Goal: Task Accomplishment & Management: Use online tool/utility

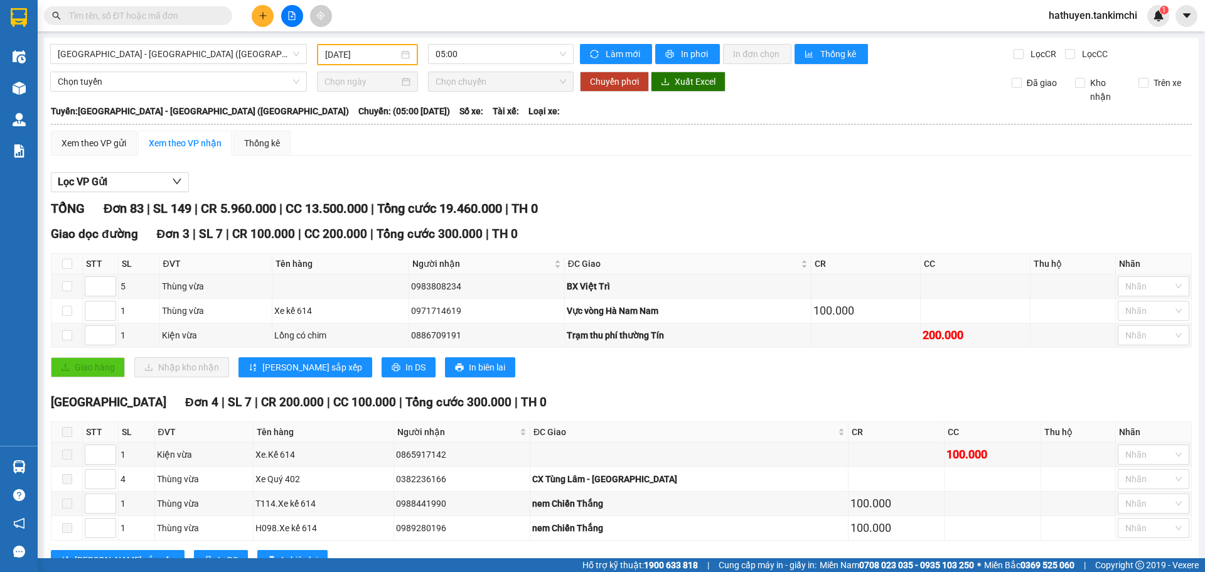
click at [125, 16] on input "text" at bounding box center [143, 16] width 148 height 14
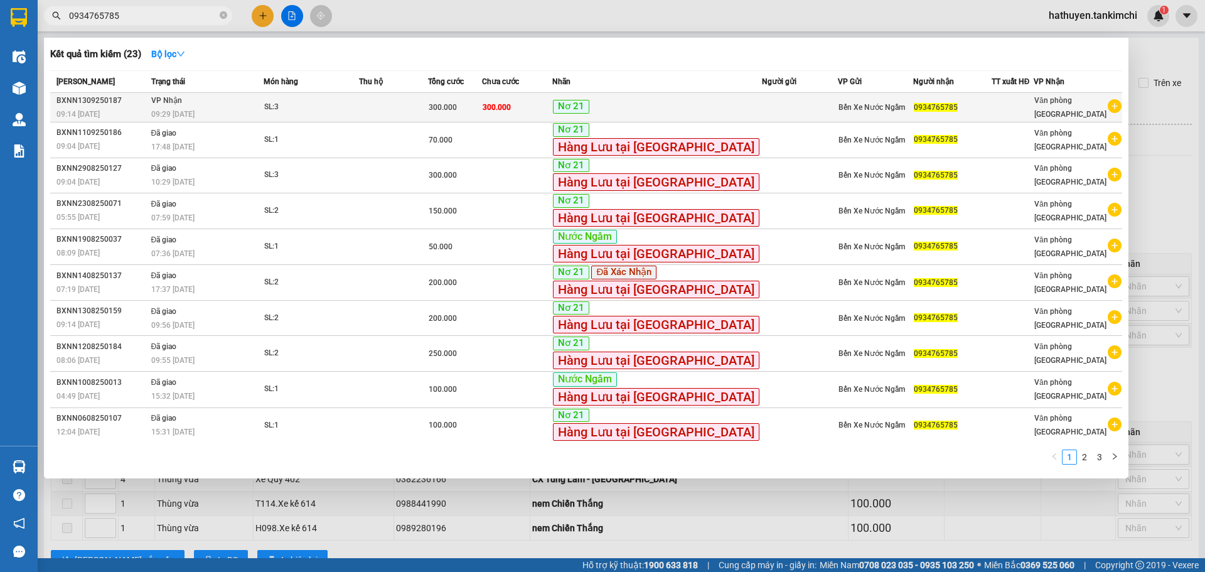
type input "0934765785"
click at [329, 109] on div "SL: 3" at bounding box center [311, 107] width 94 height 14
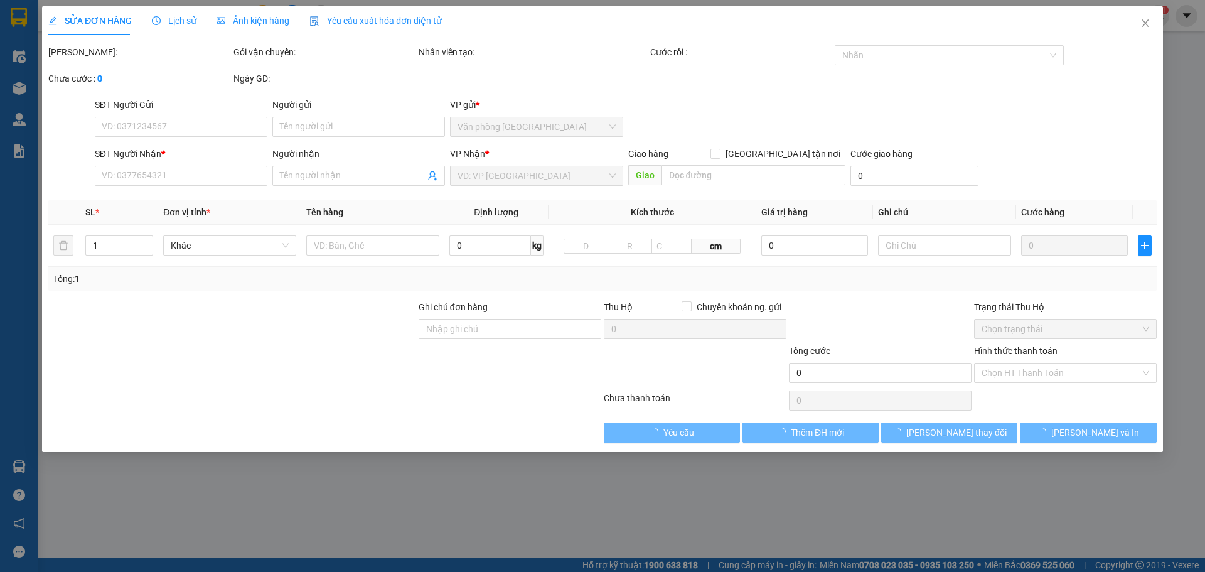
type input "0934765785"
type input "300.000"
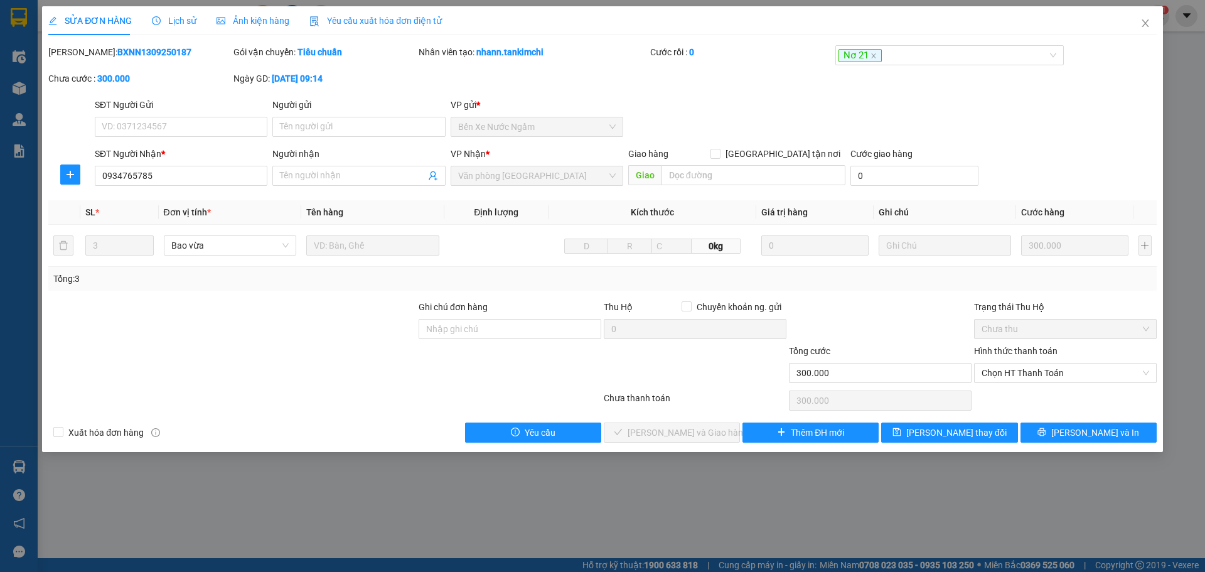
click at [166, 13] on div "Lịch sử" at bounding box center [174, 20] width 45 height 29
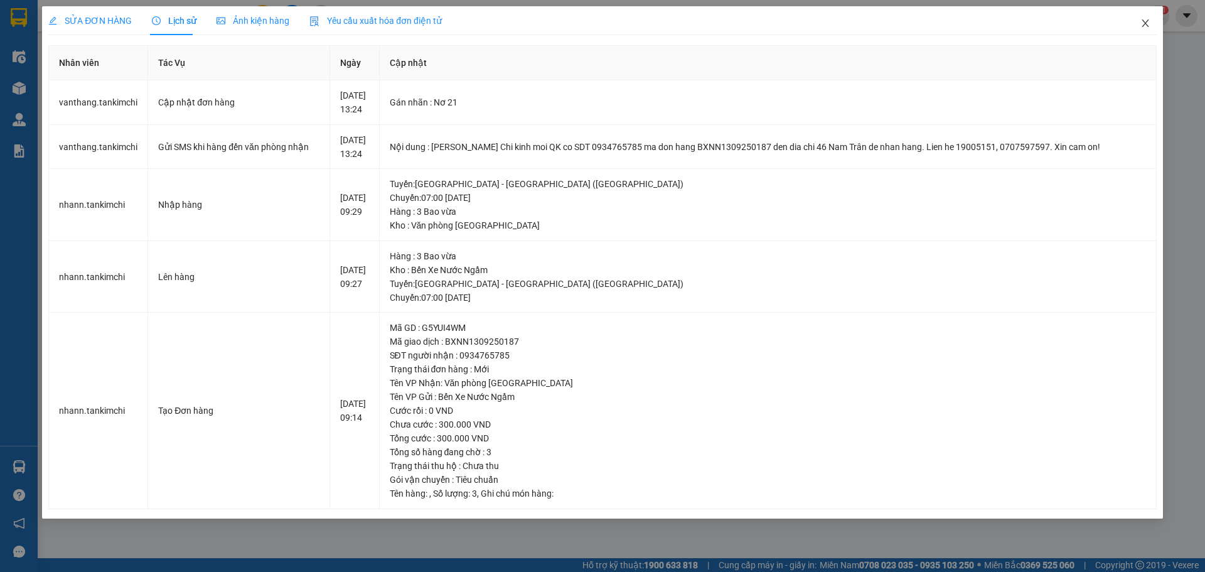
click at [1145, 16] on span "Close" at bounding box center [1145, 23] width 35 height 35
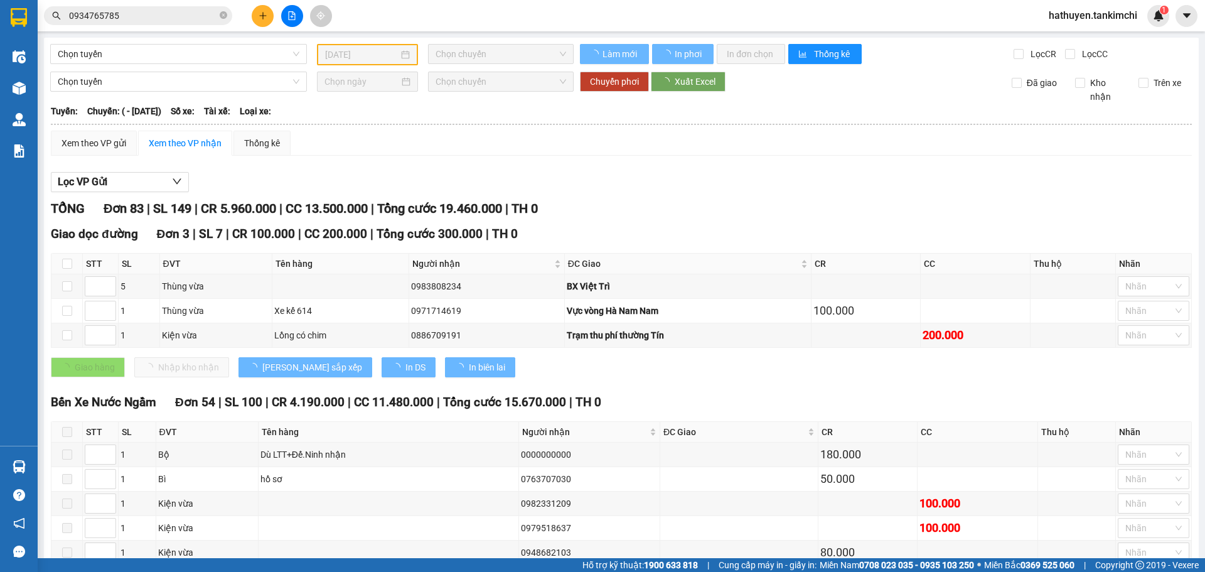
click at [147, 16] on input "0934765785" at bounding box center [143, 16] width 148 height 14
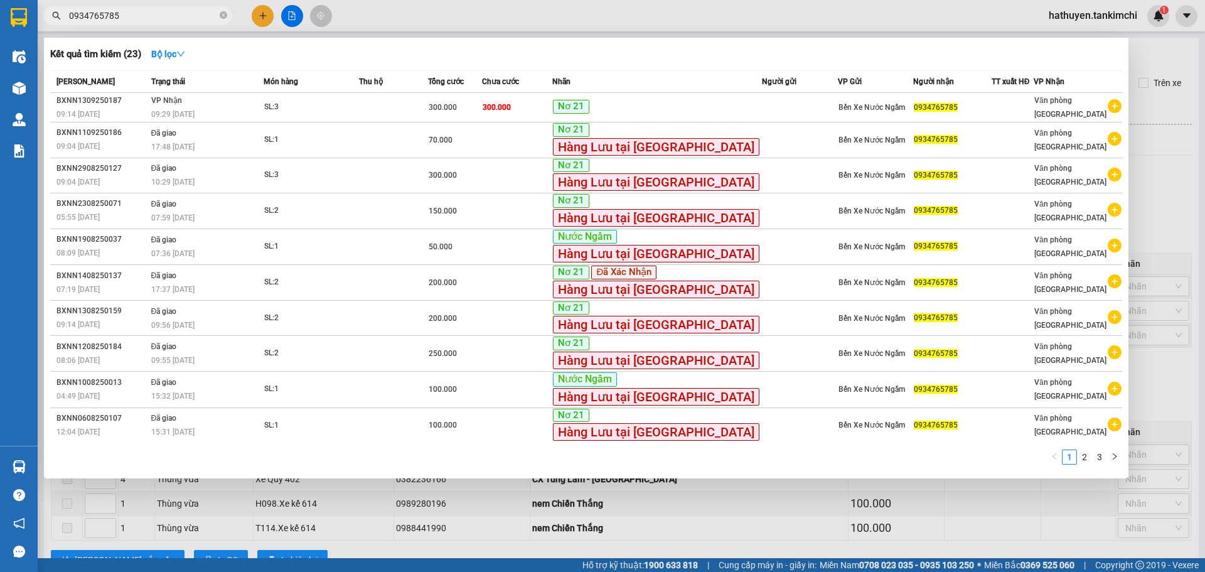
click at [136, 9] on input "0934765785" at bounding box center [143, 16] width 148 height 14
drag, startPoint x: 135, startPoint y: 9, endPoint x: 134, endPoint y: 19, distance: 10.1
click at [134, 16] on input "0934765785" at bounding box center [143, 16] width 148 height 14
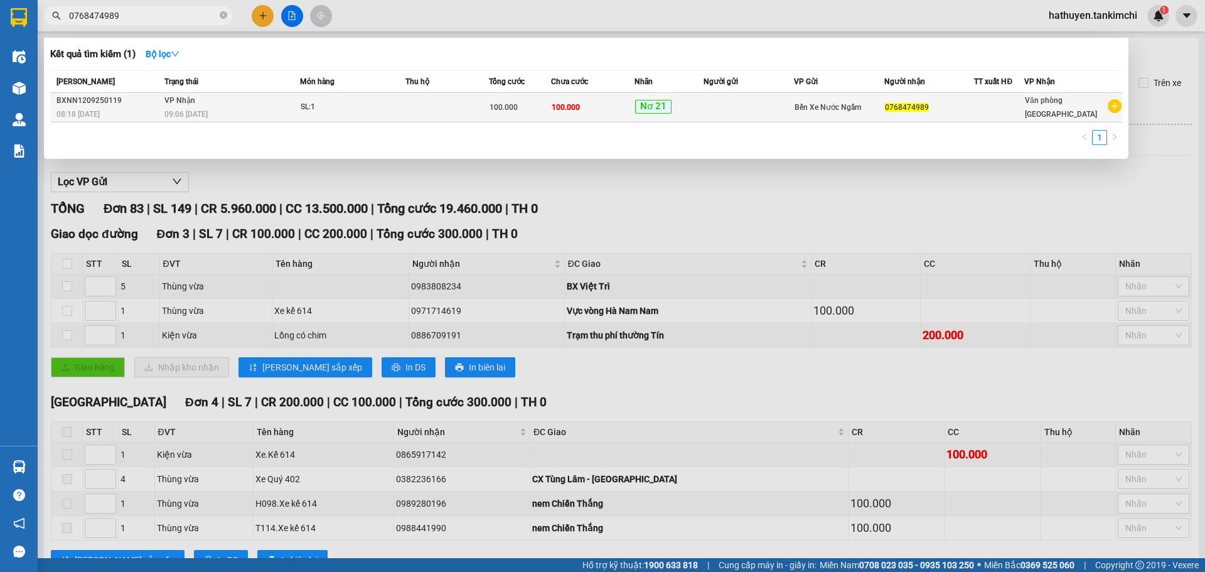
type input "0768474989"
click at [276, 107] on div "09:06 [DATE]" at bounding box center [231, 114] width 135 height 14
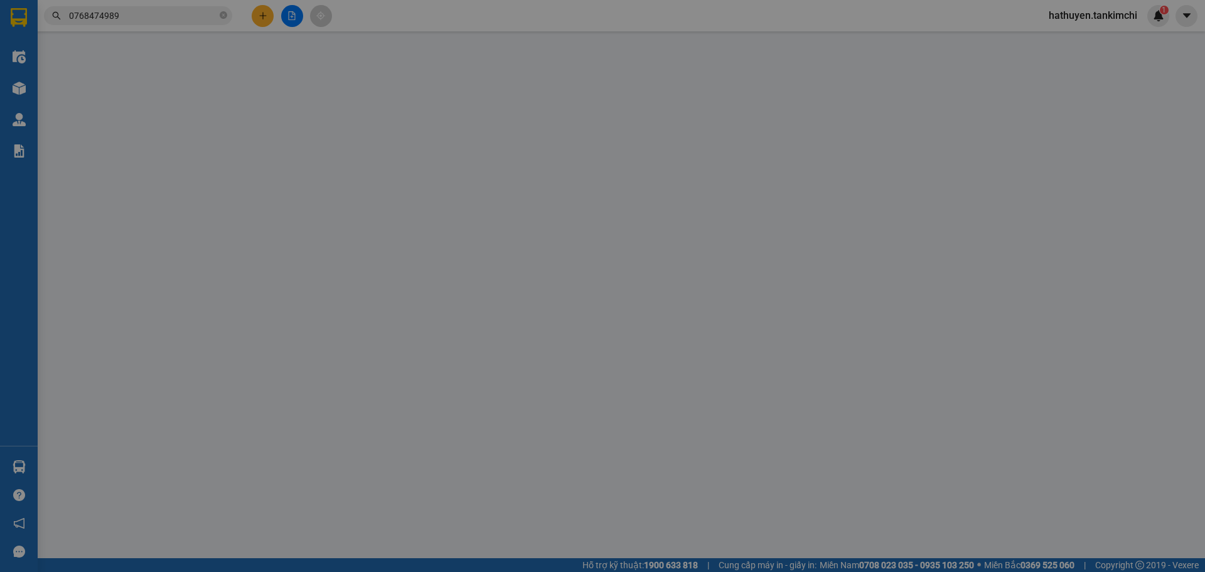
type input "0768474989"
type input "100.000"
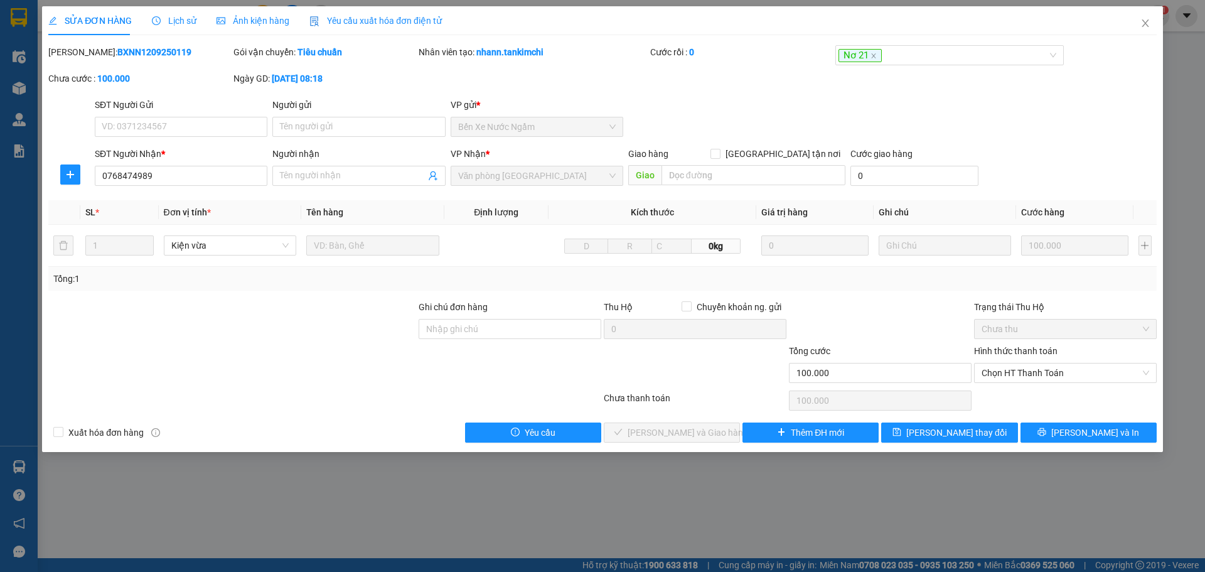
click at [179, 16] on span "Lịch sử" at bounding box center [174, 21] width 45 height 10
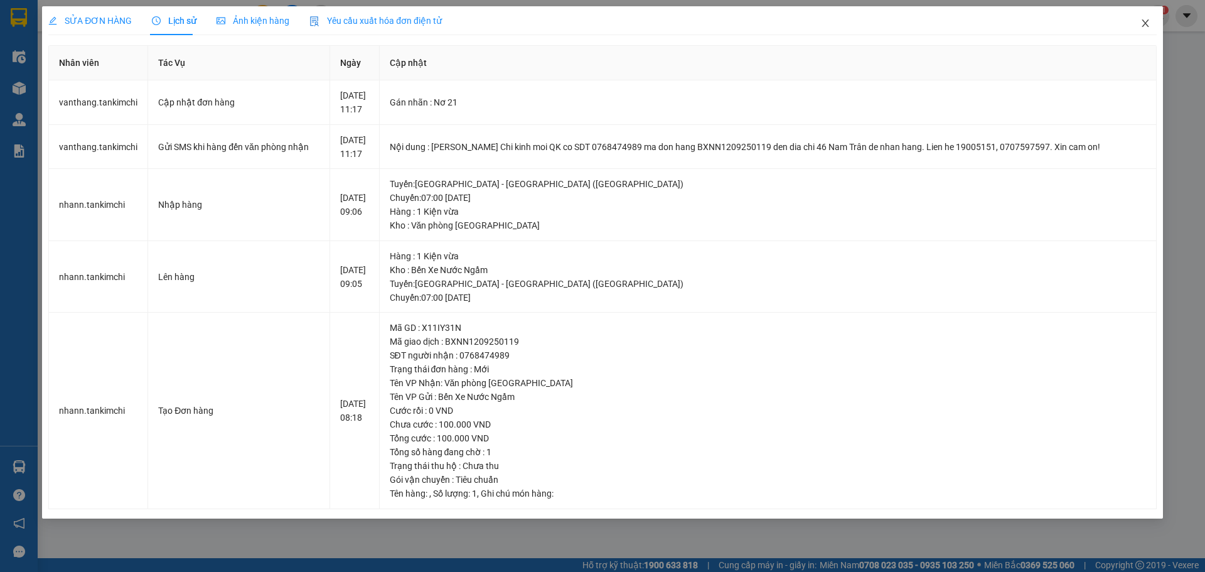
click at [1143, 23] on icon "close" at bounding box center [1145, 23] width 10 height 10
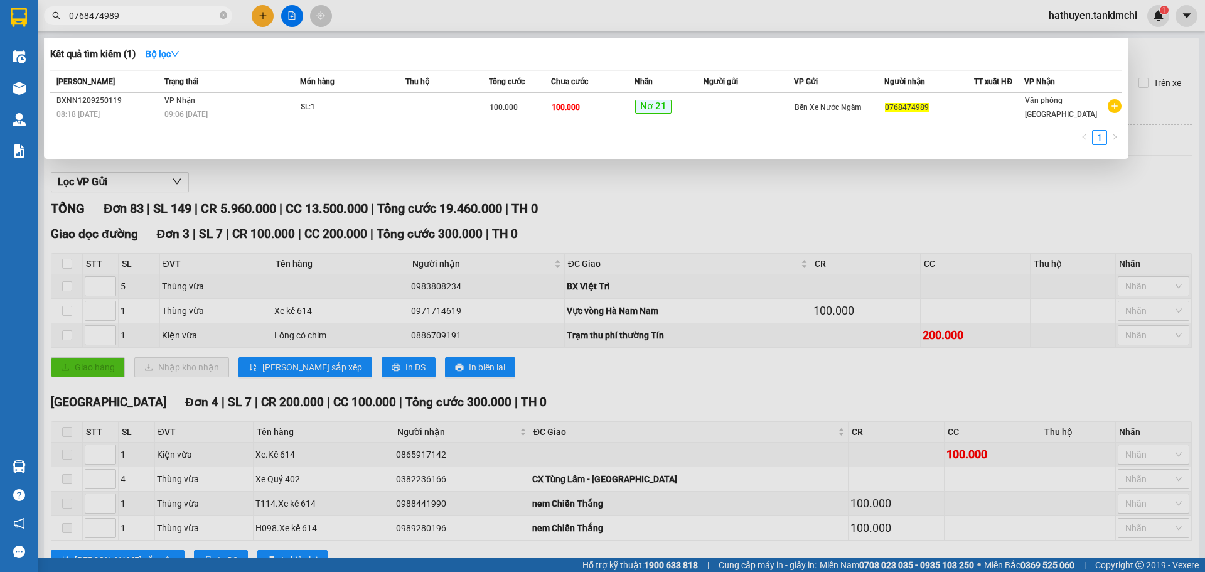
click at [141, 14] on input "0768474989" at bounding box center [143, 16] width 148 height 14
